Goal: Transaction & Acquisition: Purchase product/service

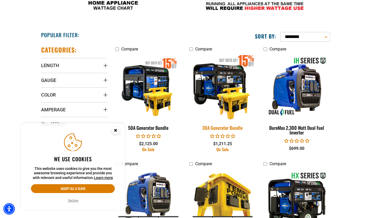
scroll to position [313, 0]
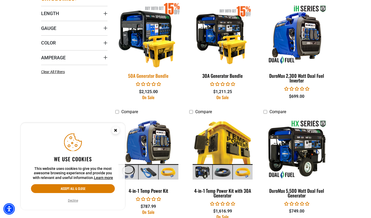
click at [150, 44] on img at bounding box center [148, 34] width 73 height 67
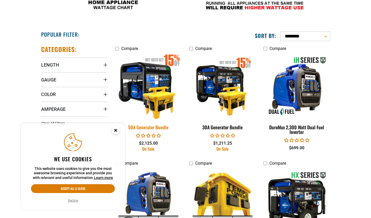
scroll to position [287, 0]
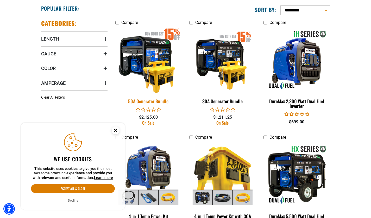
click at [151, 68] on img at bounding box center [148, 60] width 73 height 67
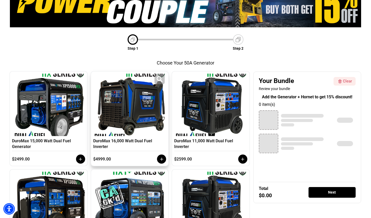
scroll to position [130, 0]
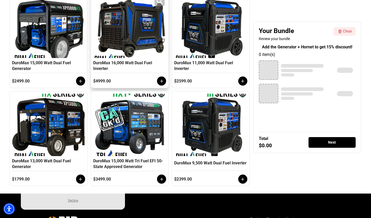
click at [123, 43] on div at bounding box center [130, 27] width 71 height 63
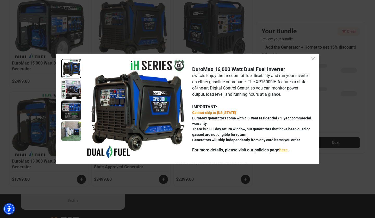
scroll to position [46, 0]
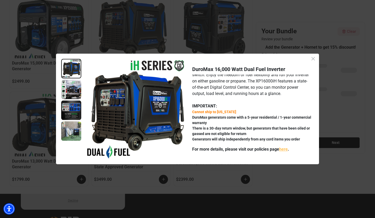
click at [313, 55] on div "Close dialog" at bounding box center [313, 59] width 12 height 8
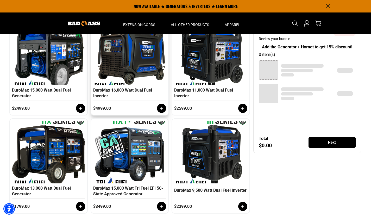
scroll to position [48, 0]
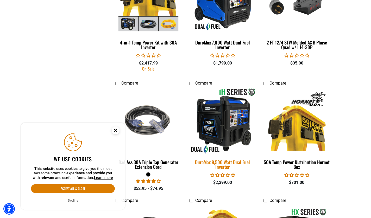
scroll to position [704, 0]
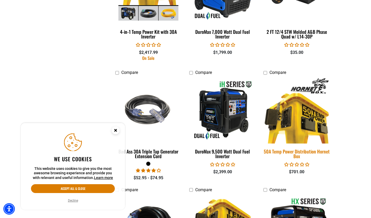
click at [297, 122] on img at bounding box center [296, 110] width 73 height 67
